Goal: Navigation & Orientation: Find specific page/section

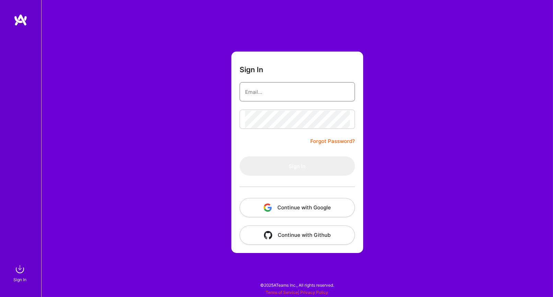
click at [274, 90] on input "email" at bounding box center [297, 92] width 104 height 18
type input "[EMAIL_ADDRESS][DOMAIN_NAME]"
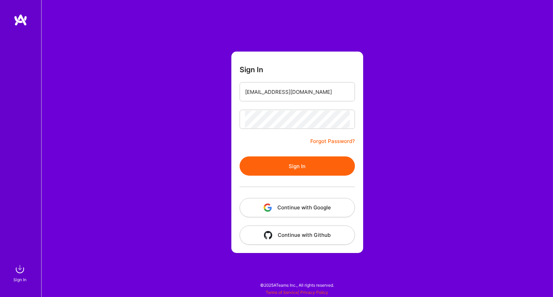
click at [298, 165] on button "Sign In" at bounding box center [297, 165] width 115 height 19
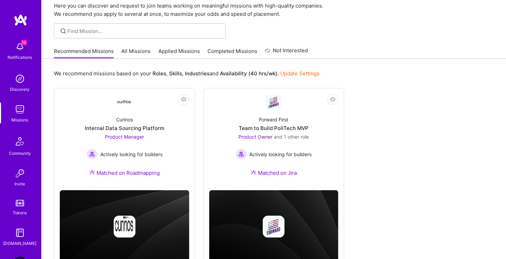
scroll to position [54, 0]
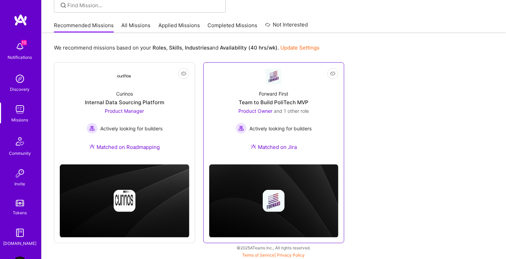
click at [275, 100] on div "Team to Build PoliTech MVP" at bounding box center [274, 102] width 70 height 7
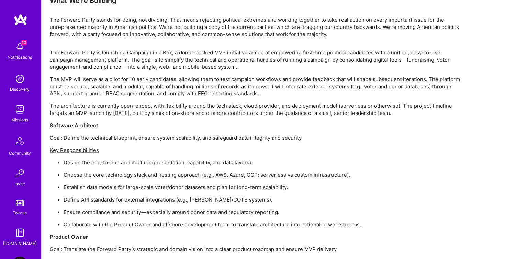
scroll to position [670, 0]
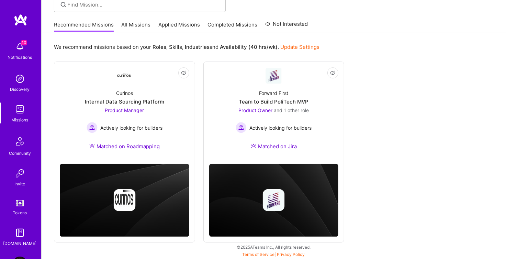
scroll to position [54, 0]
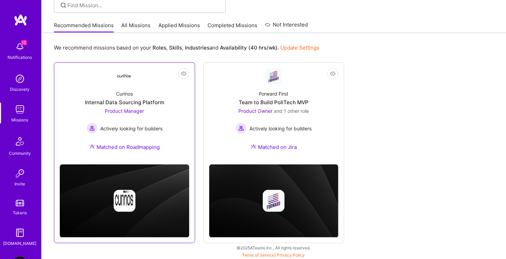
click at [103, 85] on div "Curinos Internal Data Sourcing Platform Product Manager Actively looking for bu…" at bounding box center [125, 122] width 130 height 74
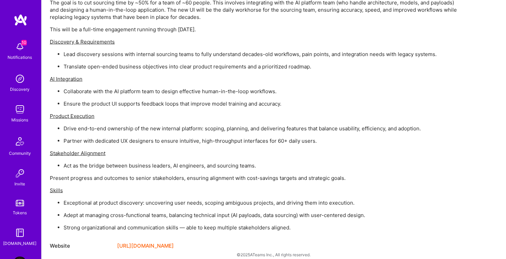
scroll to position [527, 0]
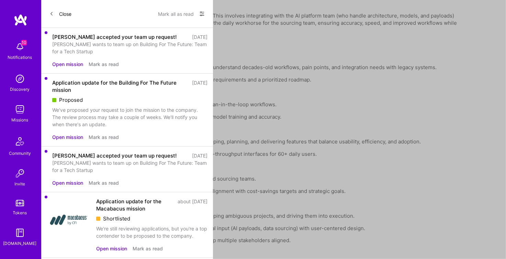
scroll to position [54, 0]
